Goal: Task Accomplishment & Management: Use online tool/utility

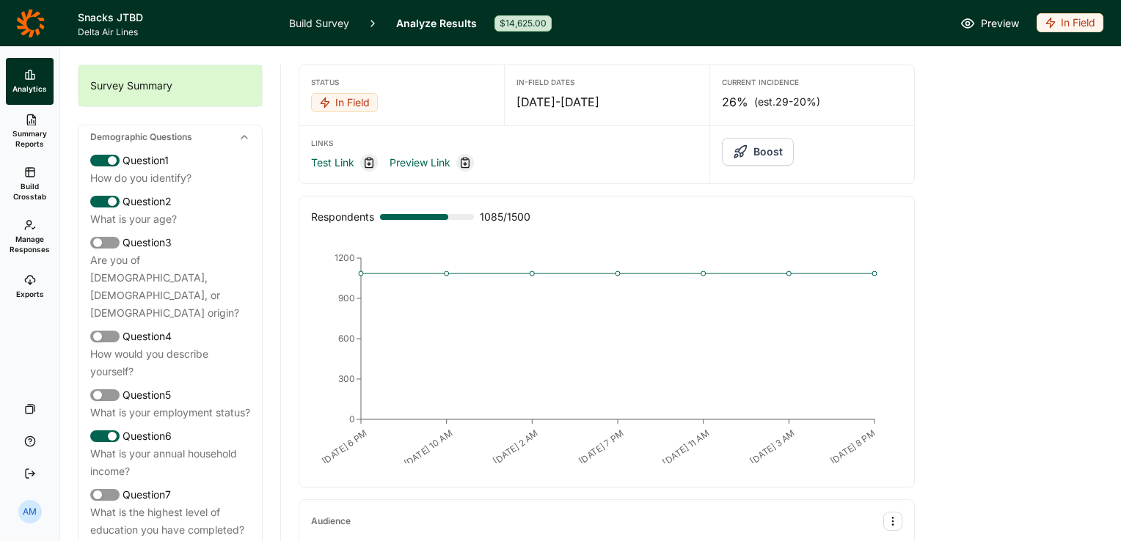
scroll to position [134, 0]
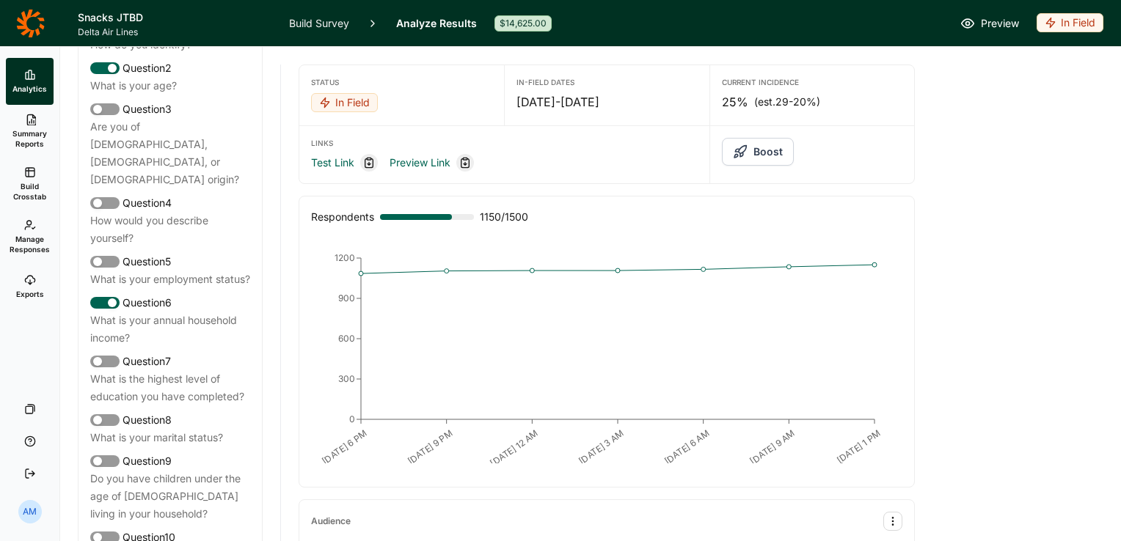
click at [806, 238] on div "9/2 6 PM 9/2 9 PM 9/3 12 AM 9/3 3 AM 9/3 6 AM 9/3 9 AM 9/3 1 PM 0 300 600 900 1…" at bounding box center [606, 357] width 591 height 238
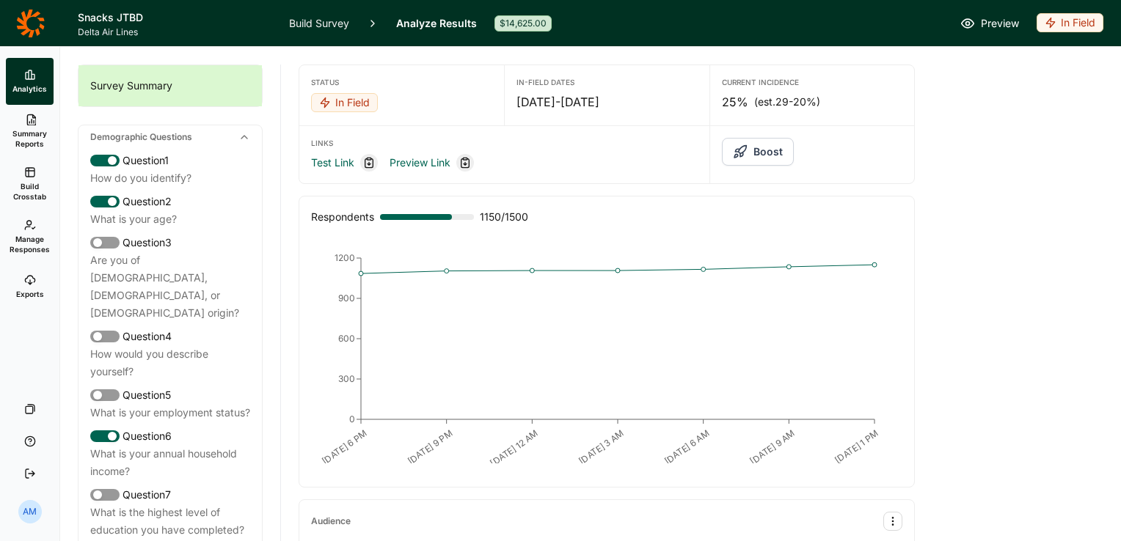
click at [333, 15] on link "Build Survey" at bounding box center [319, 23] width 60 height 46
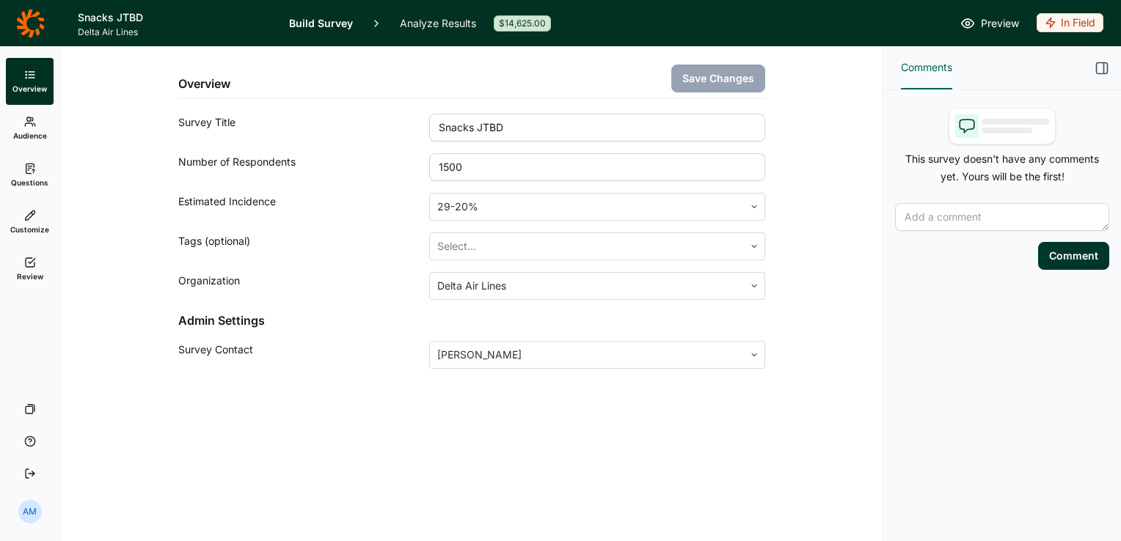
click at [450, 22] on link "Analyze Results" at bounding box center [438, 23] width 76 height 46
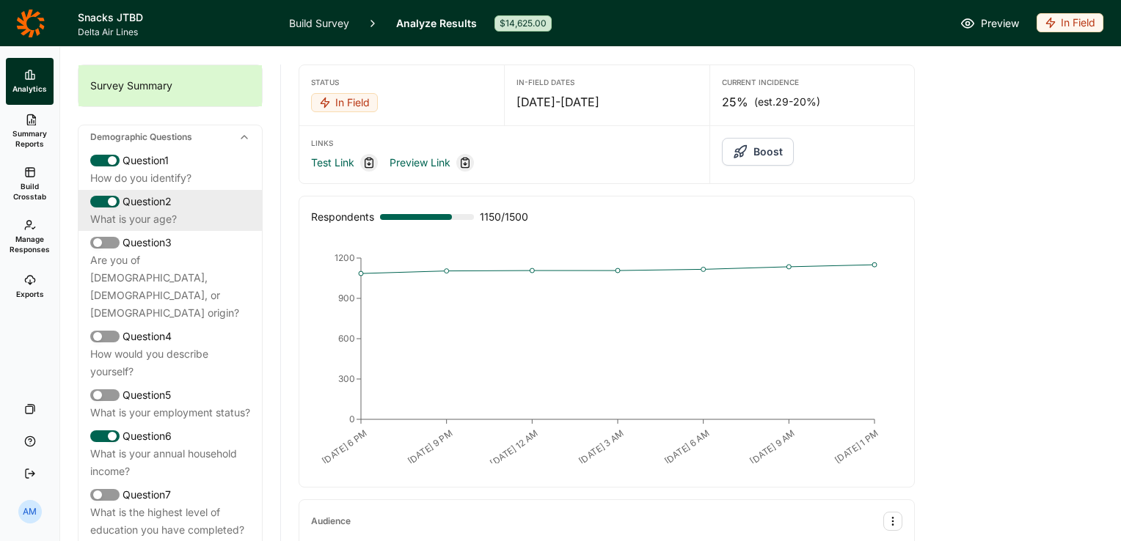
click at [175, 209] on div "Question 2" at bounding box center [170, 202] width 160 height 18
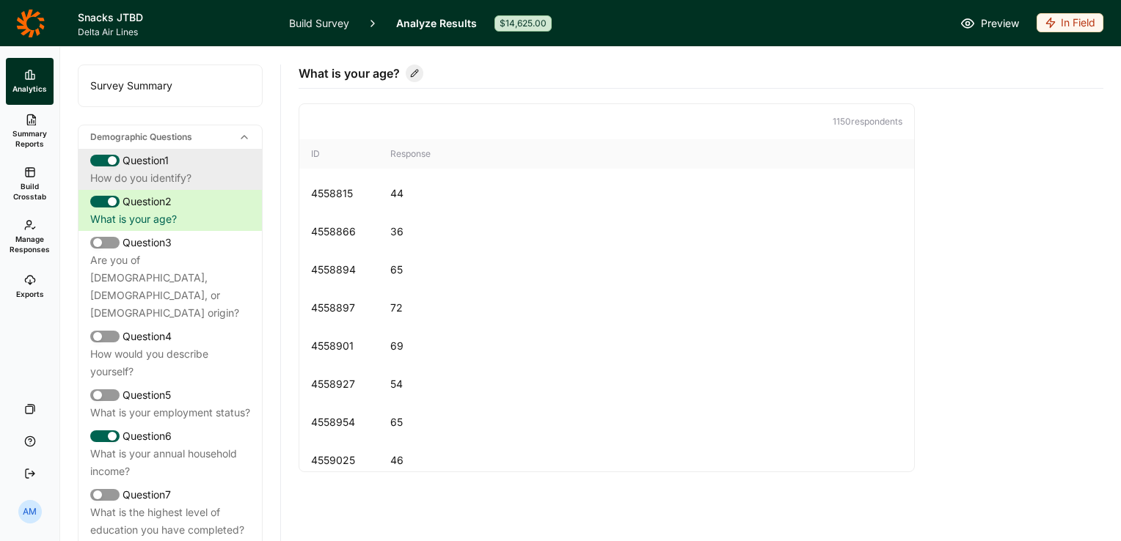
click at [167, 163] on div "Question 1" at bounding box center [170, 161] width 160 height 18
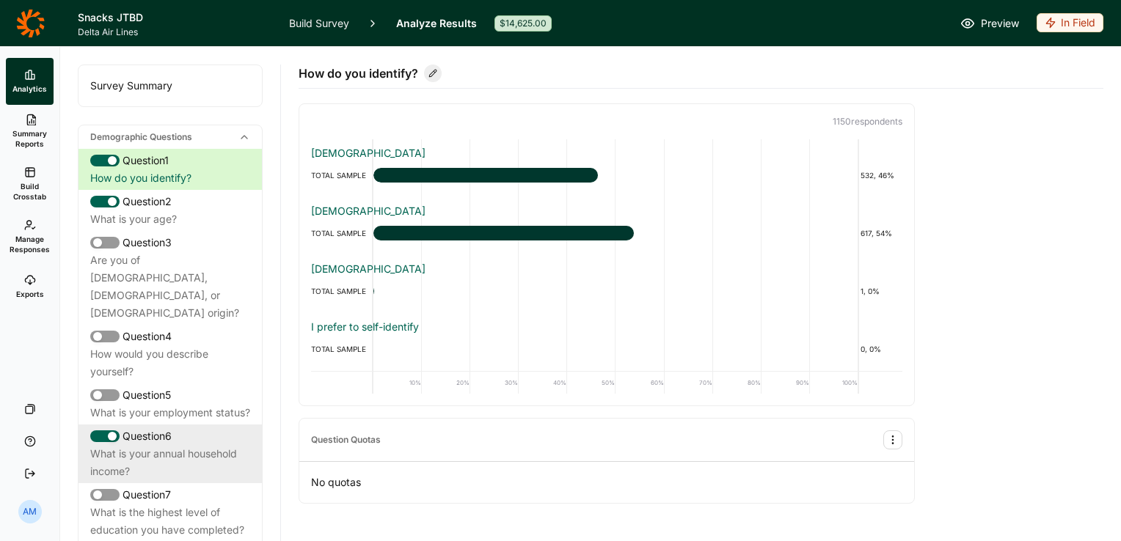
click at [183, 428] on div "Question 6" at bounding box center [170, 437] width 160 height 18
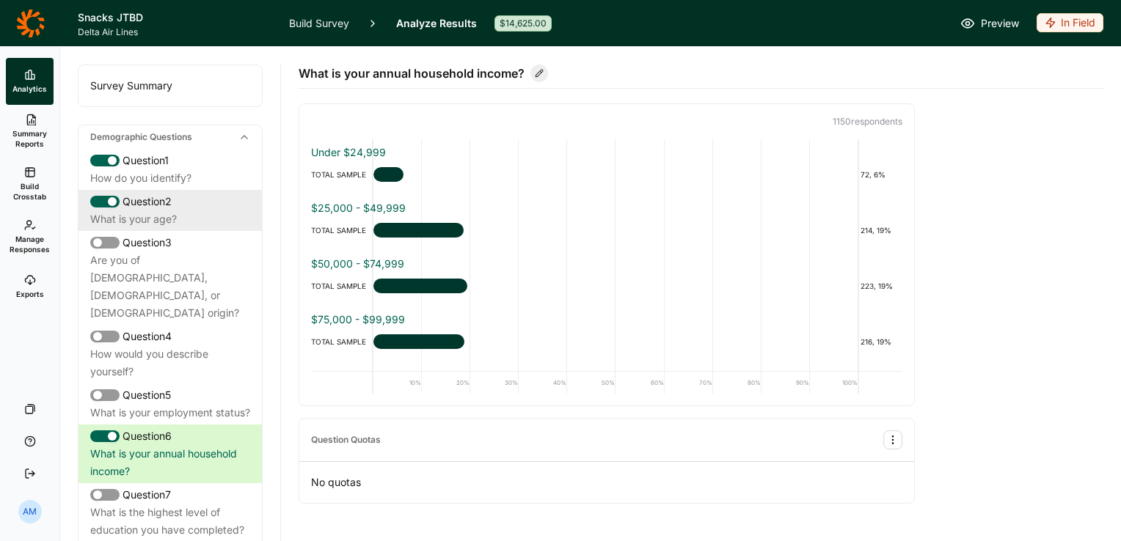
click at [136, 213] on div "What is your age?" at bounding box center [170, 220] width 160 height 18
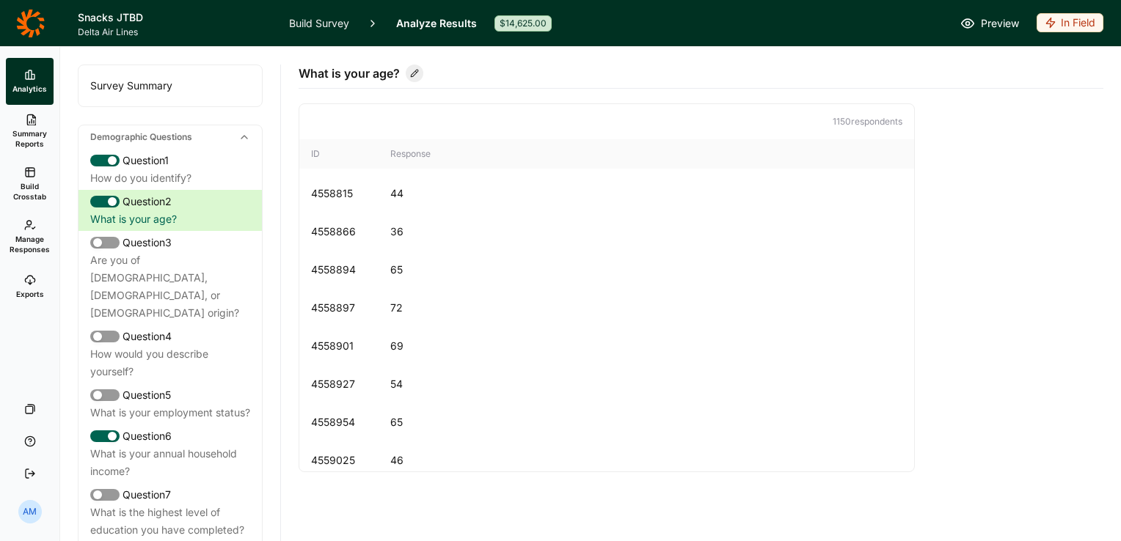
click at [314, 18] on link "Build Survey" at bounding box center [319, 23] width 60 height 46
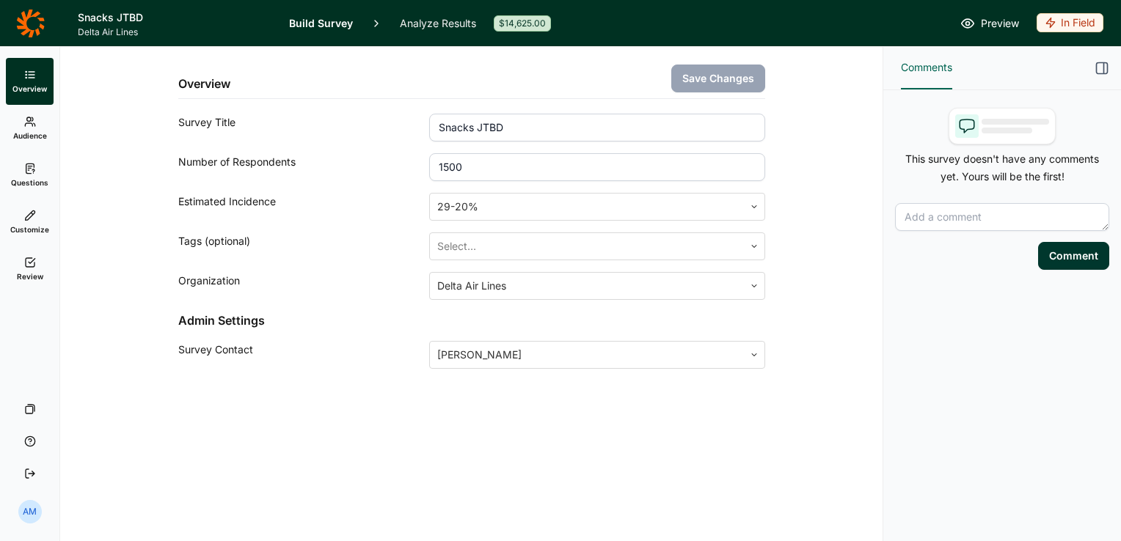
click at [9, 126] on link "Audience" at bounding box center [30, 128] width 48 height 47
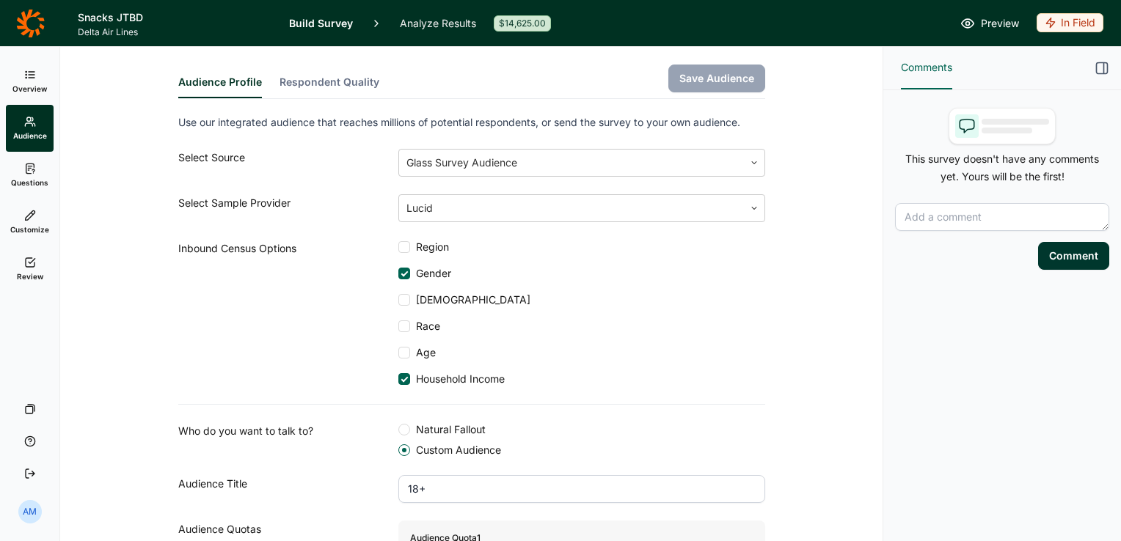
click at [37, 172] on link "Questions" at bounding box center [30, 175] width 48 height 47
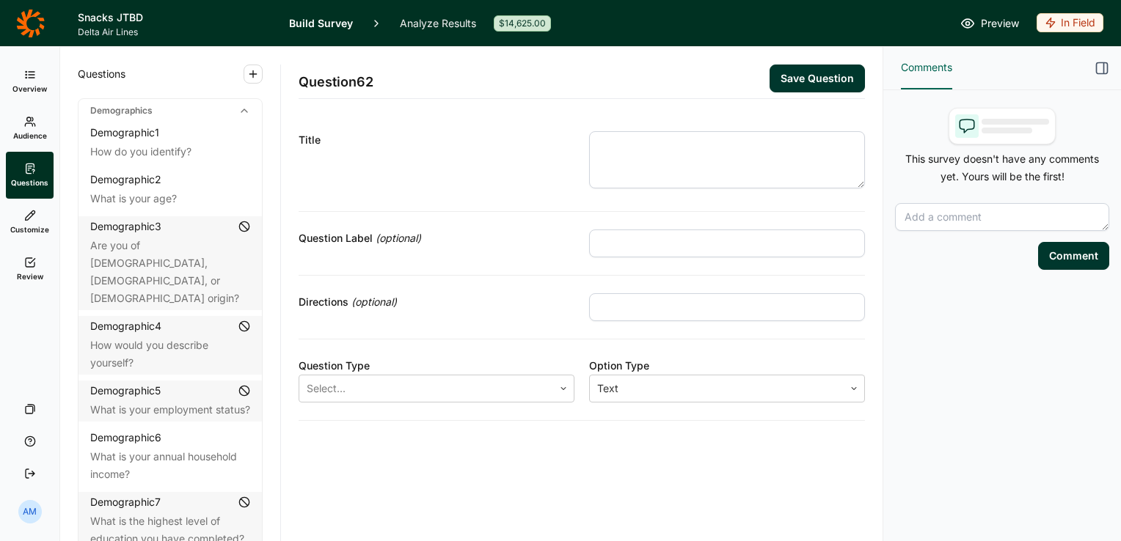
click at [17, 222] on link "Customize" at bounding box center [30, 222] width 48 height 47
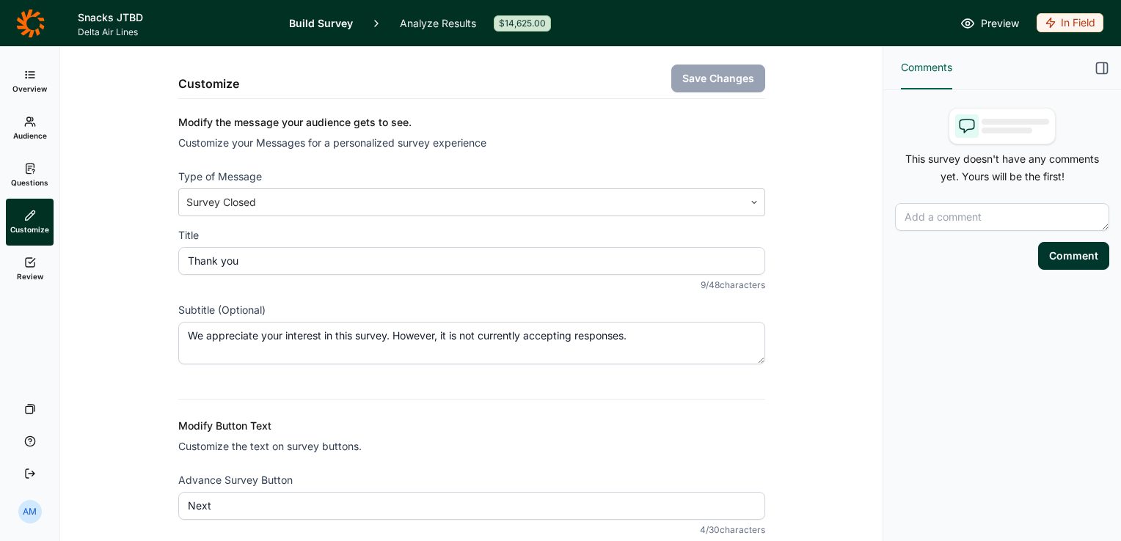
click at [32, 127] on icon at bounding box center [30, 122] width 12 height 12
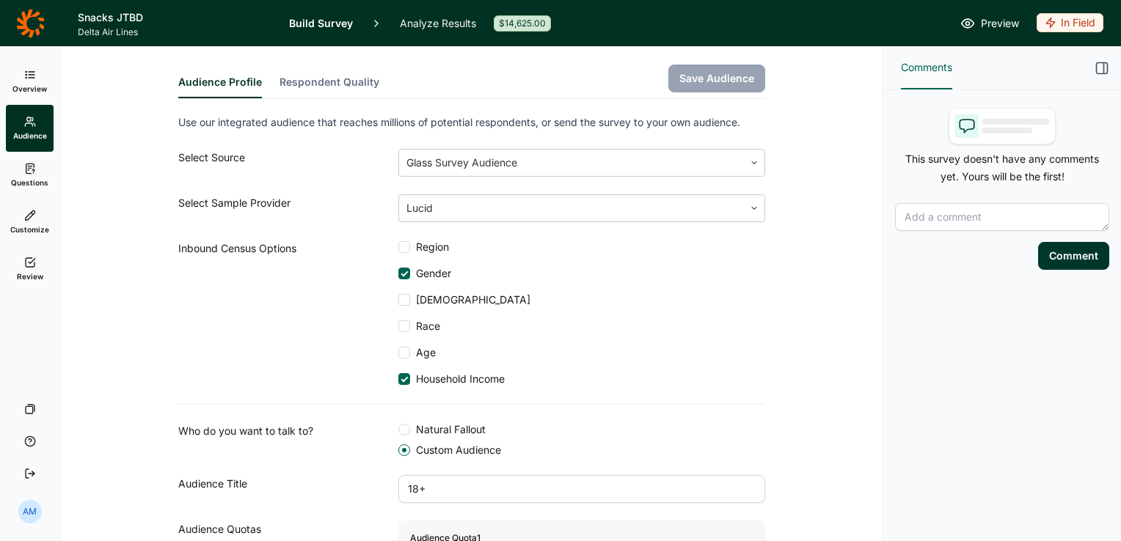
click at [29, 76] on icon at bounding box center [30, 75] width 12 height 12
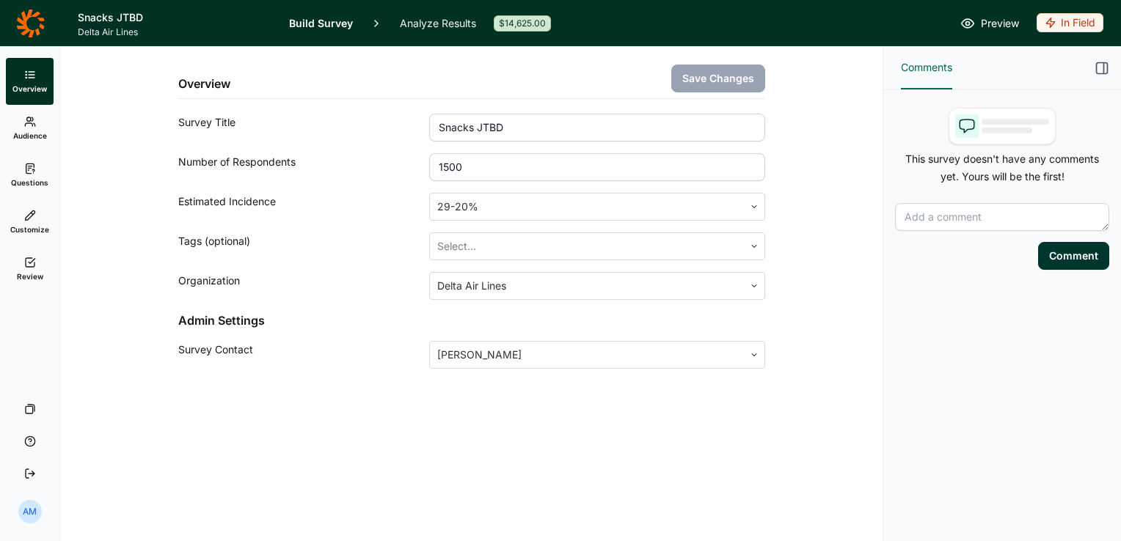
click at [462, 21] on link "Analyze Results" at bounding box center [438, 23] width 76 height 46
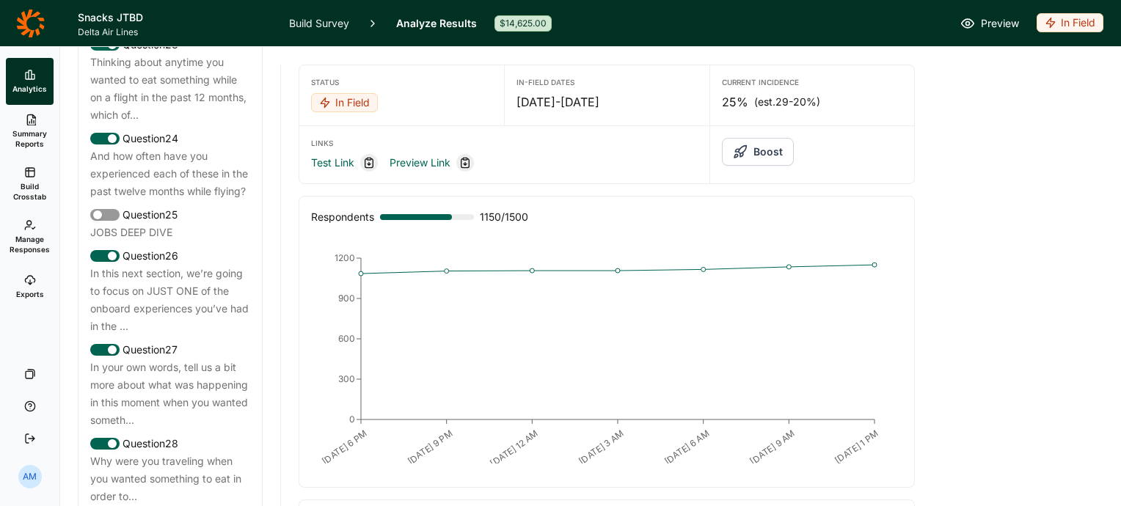
scroll to position [2619, 0]
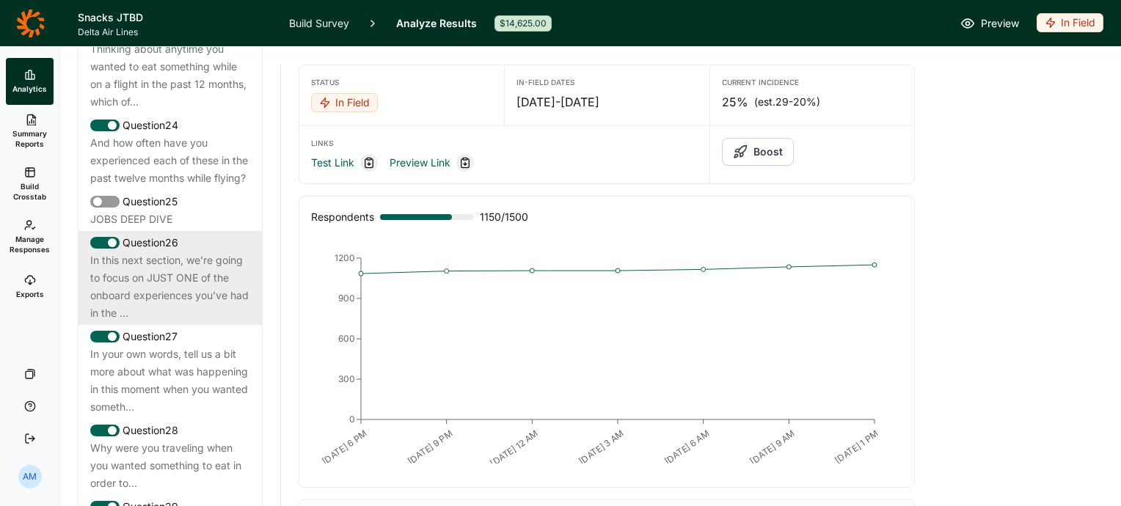
click at [152, 280] on div "In this next section, we’re going to focus on JUST ONE of the onboard experienc…" at bounding box center [170, 287] width 160 height 70
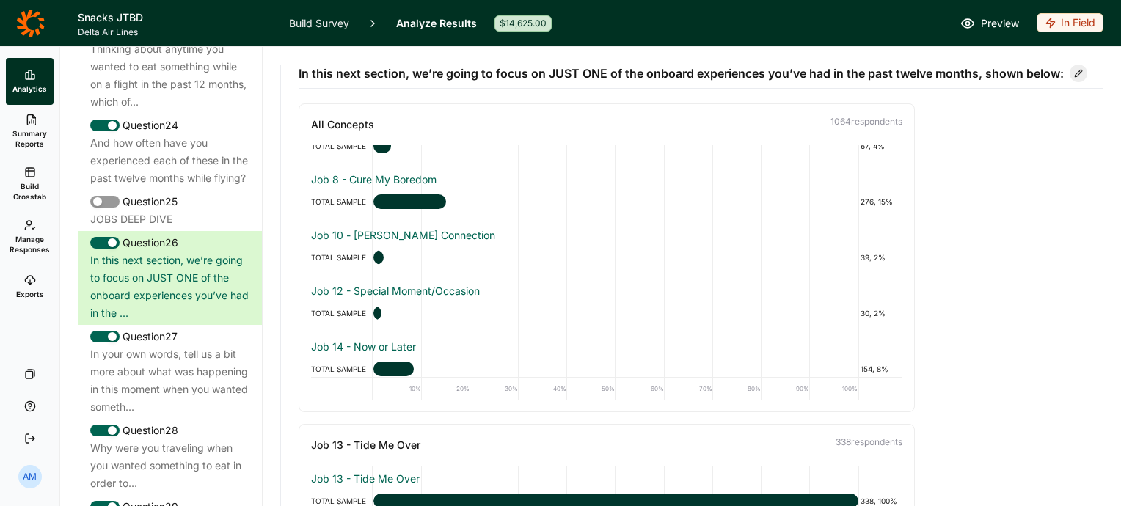
scroll to position [549, 0]
